Goal: Transaction & Acquisition: Purchase product/service

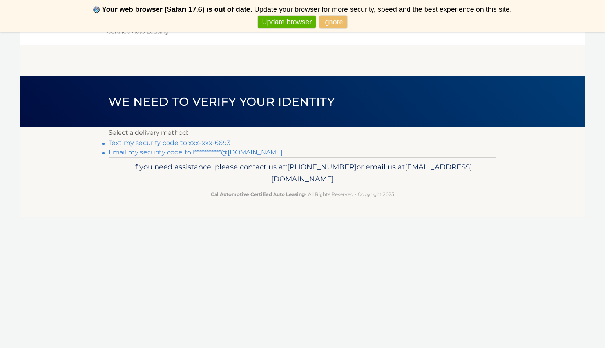
click at [216, 143] on link "Text my security code to xxx-xxx-6693" at bounding box center [170, 142] width 122 height 7
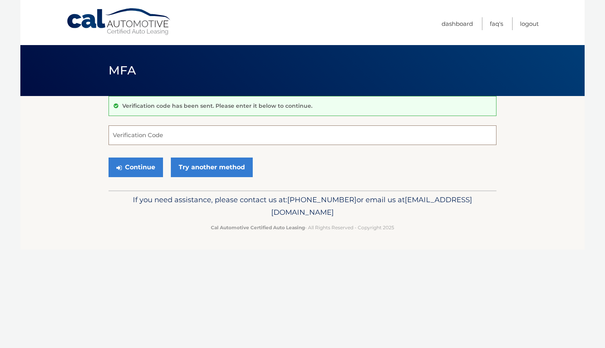
click at [219, 134] on input "Verification Code" at bounding box center [303, 135] width 388 height 20
type input "198675"
click at [145, 170] on button "Continue" at bounding box center [136, 167] width 54 height 20
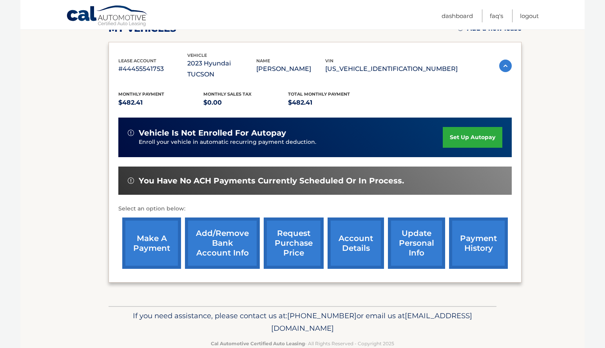
scroll to position [124, 0]
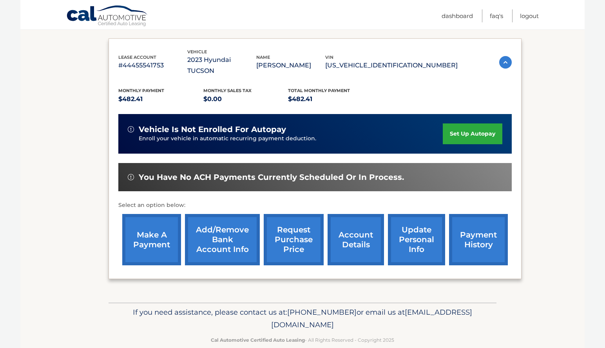
click at [151, 222] on link "make a payment" at bounding box center [151, 239] width 59 height 51
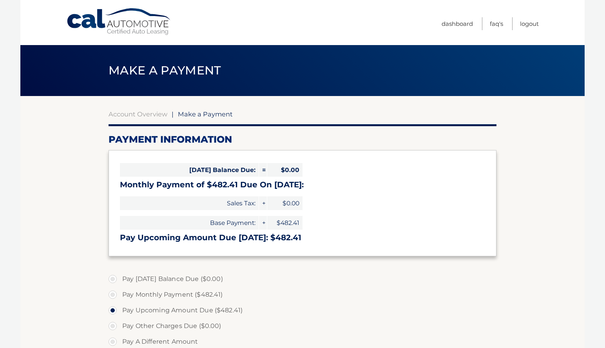
select select "ZDA5ZWRjMGYtNDk1OS00N2JkLTk4ODktMjgxODRmYjI0ZDAz"
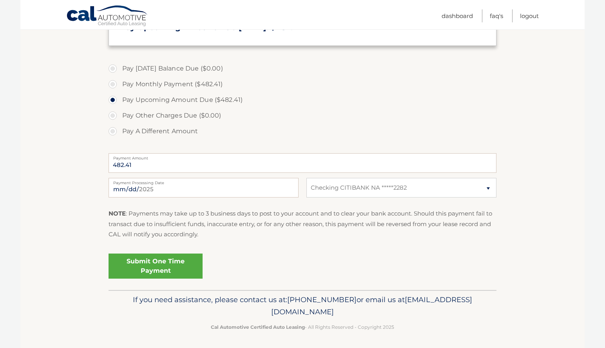
scroll to position [210, 0]
click at [163, 265] on link "Submit One Time Payment" at bounding box center [156, 266] width 94 height 25
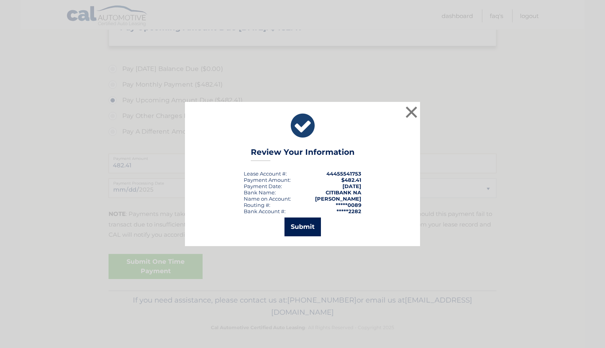
click at [304, 227] on button "Submit" at bounding box center [302, 226] width 36 height 19
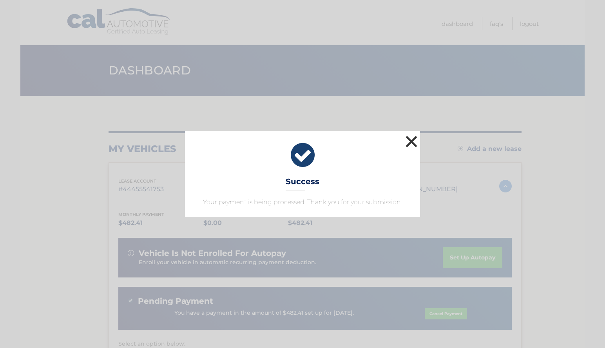
click at [408, 142] on button "×" at bounding box center [411, 142] width 16 height 16
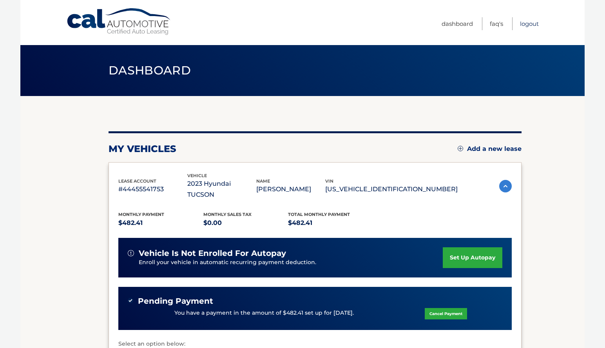
click at [528, 24] on link "Logout" at bounding box center [529, 23] width 19 height 13
